Goal: Task Accomplishment & Management: Complete application form

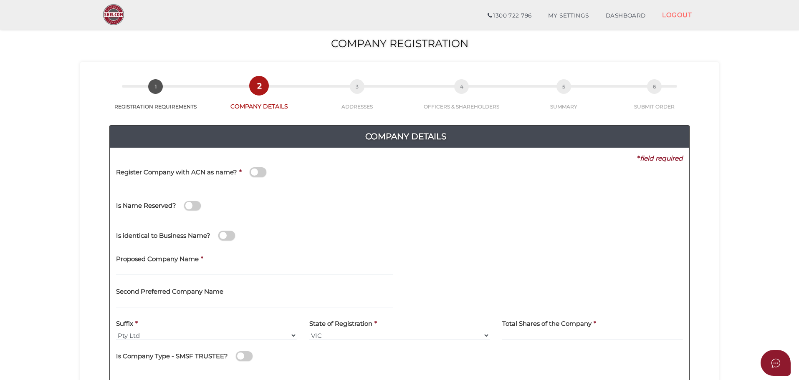
scroll to position [83, 0]
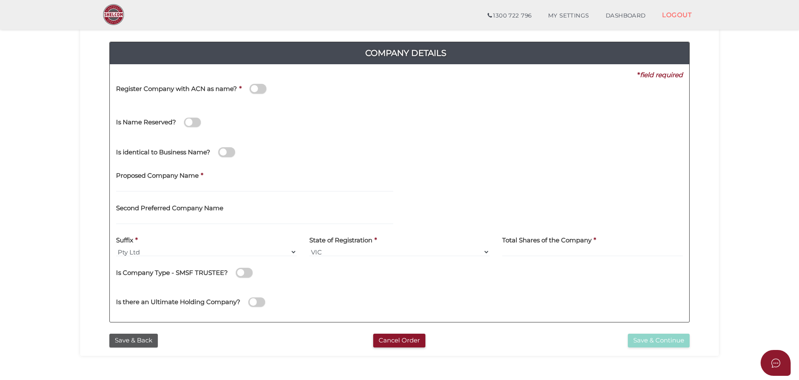
drag, startPoint x: 0, startPoint y: 0, endPoint x: 755, endPoint y: 80, distance: 759.7
click at [763, 84] on section "Company Registration 7c57563a4c0890e11ac10dd2d21a8474 1 REGISTRATION REQUIREMEN…" at bounding box center [399, 198] width 799 height 519
click at [59, 124] on section "Company Registration 7c57563a4c0890e11ac10dd2d21a8474 1 REGISTRATION REQUIREMEN…" at bounding box center [399, 198] width 799 height 519
click at [748, 161] on section "Company Registration 7c57563a4c0890e11ac10dd2d21a8474 1 REGISTRATION REQUIREMEN…" at bounding box center [399, 198] width 799 height 519
